Goal: Task Accomplishment & Management: Manage account settings

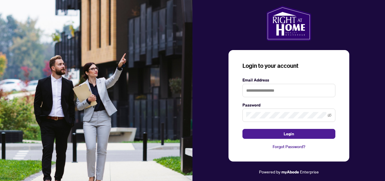
type input "**********"
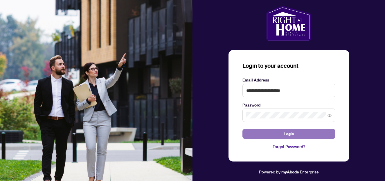
click at [313, 133] on button "Login" at bounding box center [289, 134] width 93 height 10
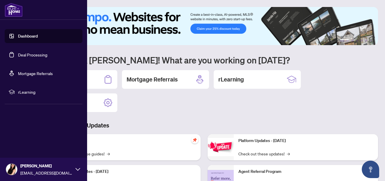
click at [41, 73] on link "Mortgage Referrals" at bounding box center [35, 73] width 35 height 5
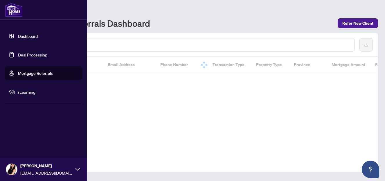
click at [31, 33] on link "Dashboard" at bounding box center [28, 35] width 20 height 5
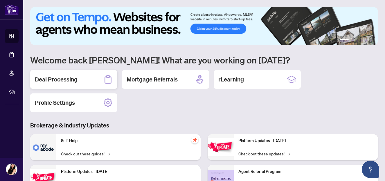
click at [83, 81] on div "Deal Processing" at bounding box center [73, 79] width 87 height 19
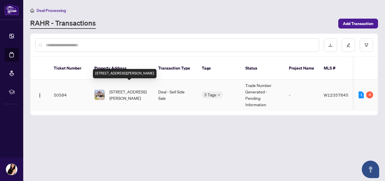
click at [125, 88] on span "[STREET_ADDRESS][PERSON_NAME]" at bounding box center [130, 94] width 40 height 13
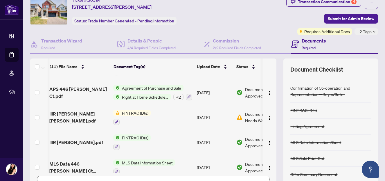
scroll to position [0, 1]
click at [136, 111] on span "FINTRAC ID(s)" at bounding box center [135, 112] width 31 height 6
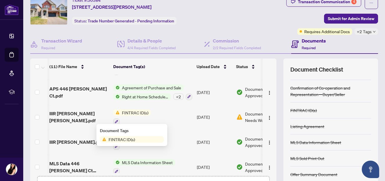
click at [250, 119] on span "Document Needs Work" at bounding box center [260, 116] width 30 height 13
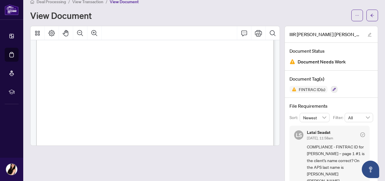
scroll to position [37, 0]
click at [207, 101] on span "[PERSON_NAME] [PERSON_NAME]" at bounding box center [180, 103] width 55 height 4
click at [205, 103] on span "[PERSON_NAME] [PERSON_NAME]" at bounding box center [180, 103] width 55 height 4
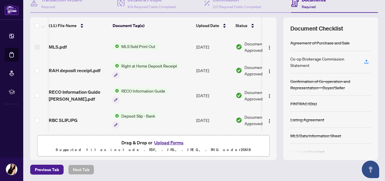
scroll to position [0, 1]
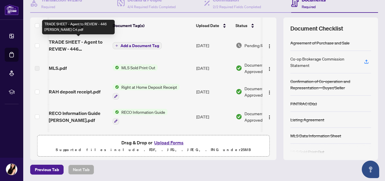
click at [85, 46] on span "TRADE SHEET - Agent to REVIEW - 446 [PERSON_NAME] Crt.pdf" at bounding box center [78, 45] width 59 height 14
